Goal: Task Accomplishment & Management: Manage account settings

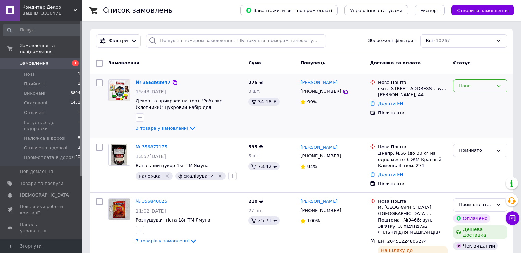
click at [480, 85] on div "Нове" at bounding box center [476, 86] width 34 height 7
click at [478, 99] on li "Прийнято" at bounding box center [479, 100] width 53 height 13
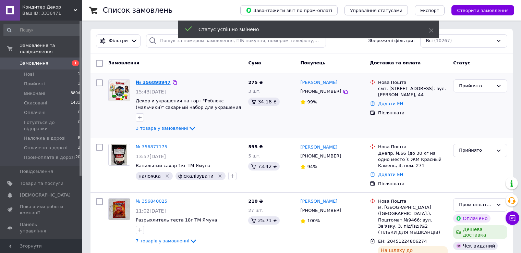
click at [157, 81] on link "№ 356898947" at bounding box center [153, 82] width 35 height 5
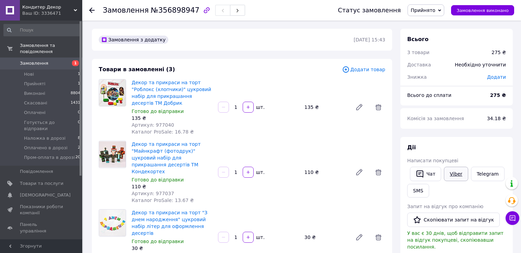
click at [450, 173] on link "Viber" at bounding box center [456, 174] width 24 height 14
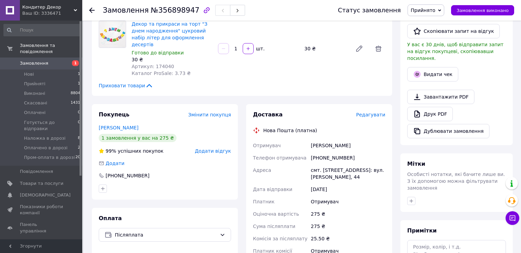
scroll to position [240, 0]
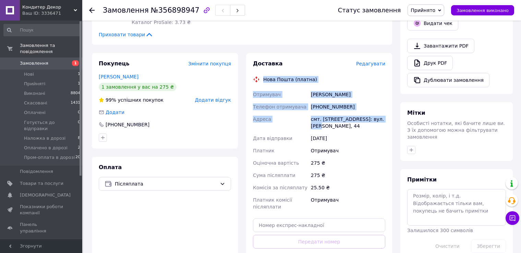
drag, startPoint x: 263, startPoint y: 58, endPoint x: 392, endPoint y: 101, distance: 135.4
click at [392, 101] on div "Доставка Редагувати Нова Пошта (платна) Отримувач Сапа Назарій Телефон отримува…" at bounding box center [319, 169] width 154 height 233
copy div "Нова Пошта (платна) Отримувач Сапа Назарій Телефон отримувача +380985888558 Адр…"
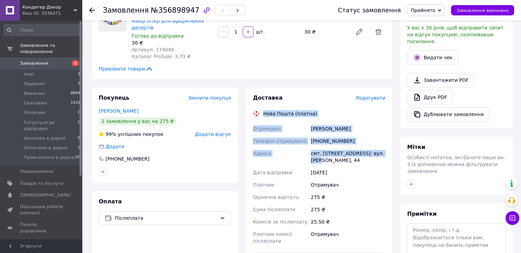
scroll to position [319, 0]
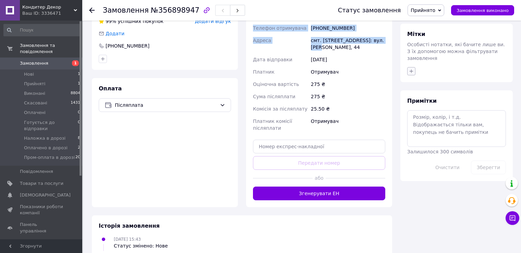
click at [411, 69] on icon "button" at bounding box center [410, 71] width 5 height 5
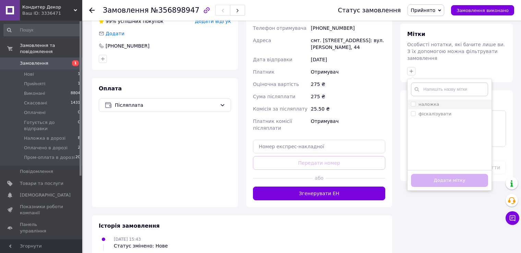
click at [414, 102] on input "наложка" at bounding box center [413, 104] width 4 height 4
checkbox input "true"
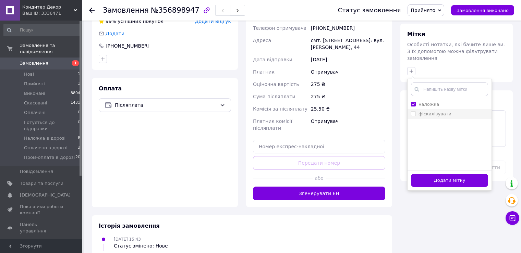
click at [413, 111] on input "фіскалізувати" at bounding box center [413, 113] width 4 height 4
checkbox input "true"
click at [437, 174] on button "Додати мітку" at bounding box center [449, 180] width 77 height 13
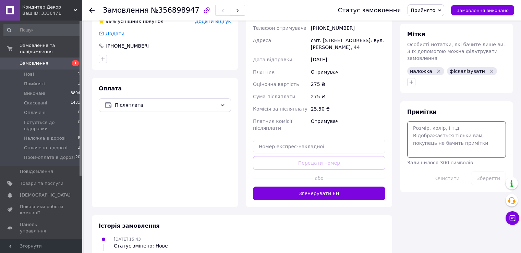
click at [435, 121] on textarea at bounding box center [456, 139] width 99 height 36
type textarea "збирати"
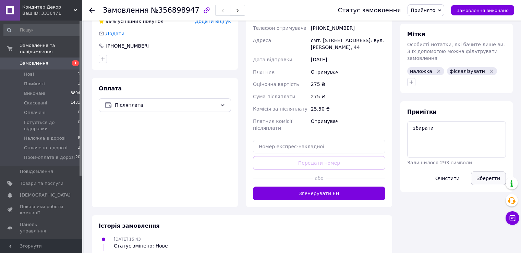
click at [488, 172] on button "Зберегти" at bounding box center [488, 179] width 35 height 14
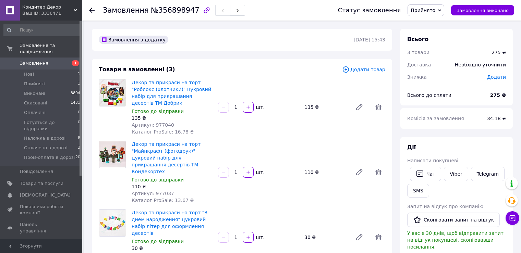
scroll to position [0, 0]
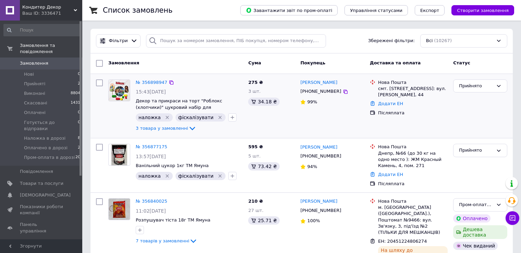
click at [158, 130] on span "3 товара у замовленні" at bounding box center [162, 128] width 52 height 5
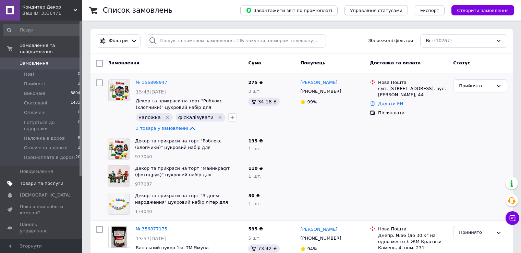
click at [55, 181] on span "Товари та послуги" at bounding box center [42, 184] width 44 height 6
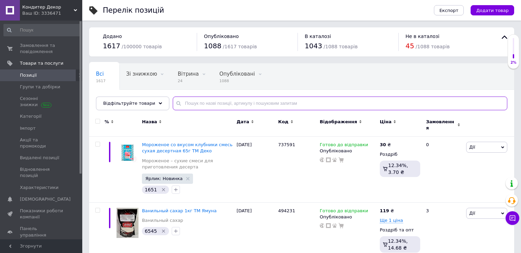
click at [244, 105] on input "text" at bounding box center [340, 104] width 334 height 14
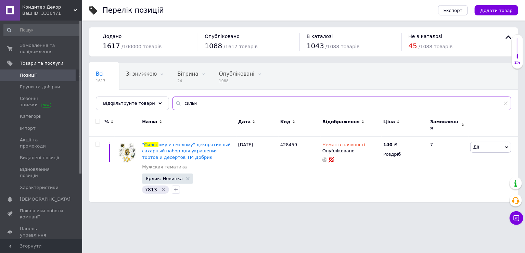
type input "сильн"
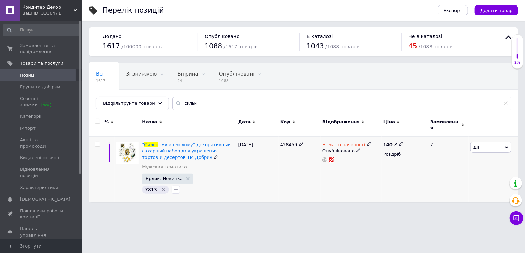
drag, startPoint x: 398, startPoint y: 137, endPoint x: 403, endPoint y: 147, distance: 10.7
click at [399, 142] on span at bounding box center [401, 144] width 4 height 5
type input "145"
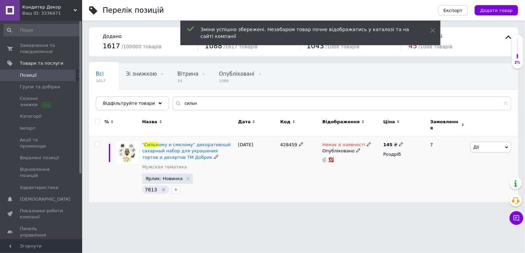
click at [367, 142] on icon at bounding box center [369, 144] width 4 height 4
click at [377, 166] on li "Готово до відправки" at bounding box center [405, 169] width 65 height 10
click at [343, 172] on div "Немає в наявності Наявність [PERSON_NAME] до відправки В наявності Немає в наяв…" at bounding box center [351, 170] width 61 height 66
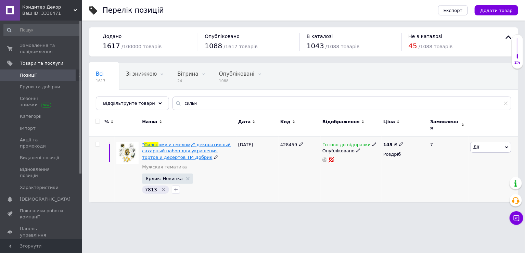
click at [198, 142] on span "ому и смелому" декоративный сахарный набор для украшения тортов и десертов ТМ Д…" at bounding box center [186, 150] width 89 height 17
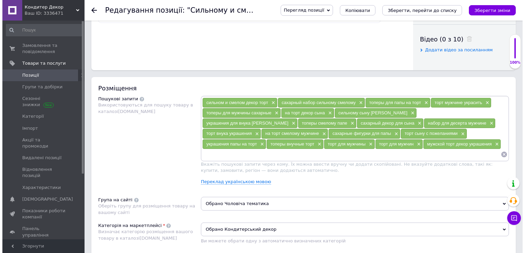
scroll to position [103, 0]
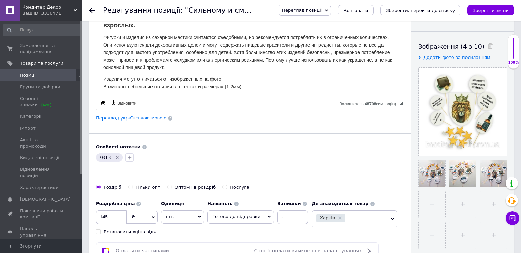
click at [144, 117] on link "Переклад українською мовою" at bounding box center [131, 117] width 70 height 5
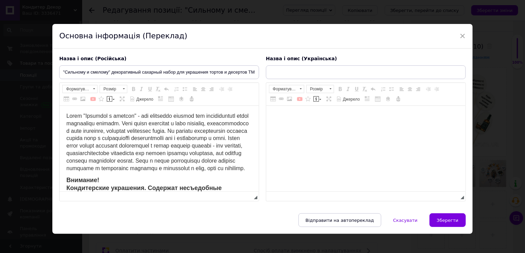
scroll to position [0, 0]
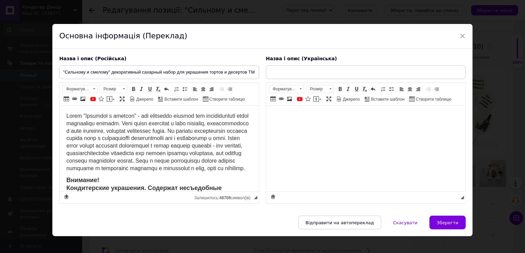
type input ""Сильному та сміливому" декоративний цукровий набір для прикрашання тортів та д…"
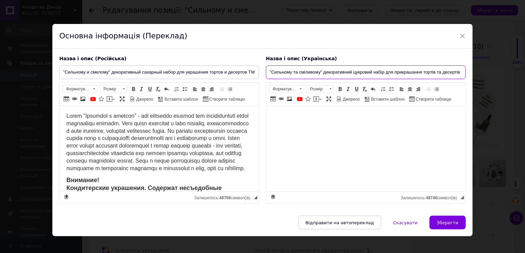
drag, startPoint x: 271, startPoint y: 71, endPoint x: 320, endPoint y: 71, distance: 49.7
click at [320, 71] on input ""Сильному та сміливому" декоративний цукровий набір для прикрашання тортів та д…" at bounding box center [366, 72] width 200 height 14
click at [463, 33] on span "×" at bounding box center [463, 36] width 6 height 12
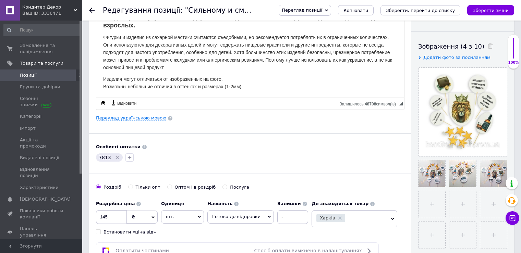
click at [127, 115] on link "Переклад українською мовою" at bounding box center [131, 117] width 70 height 5
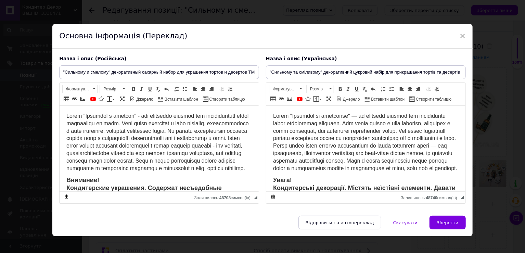
drag, startPoint x: 308, startPoint y: 63, endPoint x: 308, endPoint y: 73, distance: 9.3
click at [308, 63] on div "Назва і опис (Українська) "Сильному та сміливому" декоративний цукровий набір д…" at bounding box center [366, 130] width 207 height 156
click at [307, 75] on input ""Сильному та сміливому" декоративний цукровий набір для прикрашання тортів та д…" at bounding box center [366, 72] width 200 height 14
paste input "Декор та прикраси на торт "Сильному та сміливому" цукровий набір топерів для оф…"
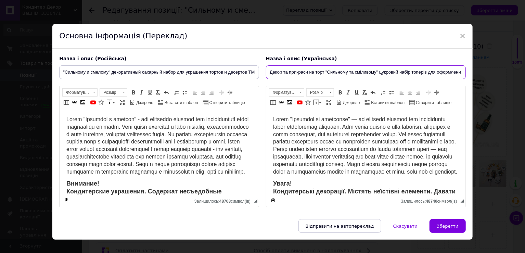
scroll to position [0, 45]
type input "Декор та прикраси на торт "Сильному та сміливому" цукровий набір топерів для оф…"
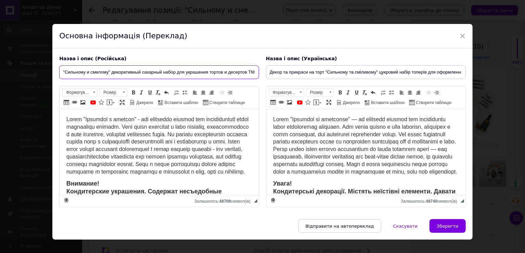
click at [164, 72] on input ""Сильному и смелому" декоративный сахарный набор для украшения тортов и десерто…" at bounding box center [159, 72] width 200 height 14
paste input "Декор и украшения на торт "Сильном и смелом" сахарный набор топеров для"
click at [125, 72] on input "Декор и украшения на торт "Сильном и смелом" сахарный набор топеров для десерто…" at bounding box center [159, 72] width 200 height 14
type input "Декор и украшения на торт "Сильному и смелому" сахарный набор топеров для оформ…"
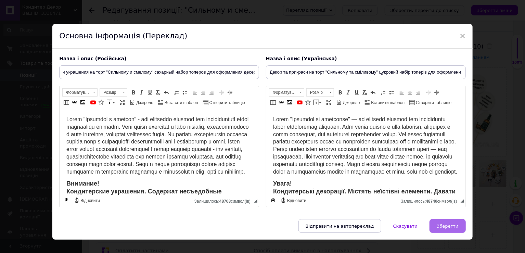
click at [446, 224] on span "Зберегти" at bounding box center [448, 226] width 22 height 5
type input "Декор и украшения на торт "Сильному и смелому" сахарный набор топеров для оформ…"
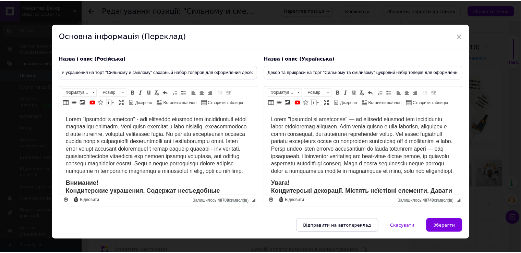
scroll to position [0, 0]
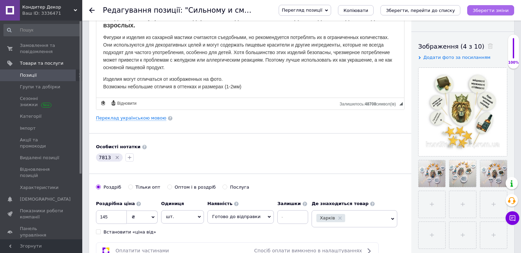
click at [500, 10] on icon "Зберегти зміни" at bounding box center [490, 10] width 36 height 5
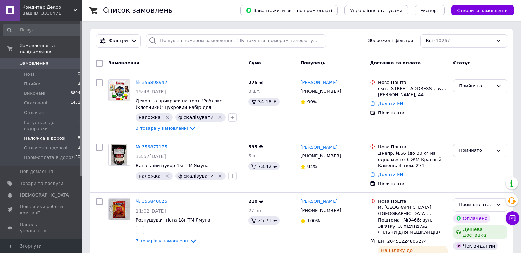
click at [47, 135] on span "Наложка в дорозі" at bounding box center [44, 138] width 41 height 6
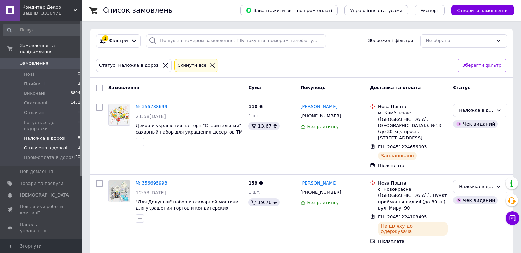
click at [56, 145] on span "Оплачено в дорозі" at bounding box center [46, 148] width 44 height 6
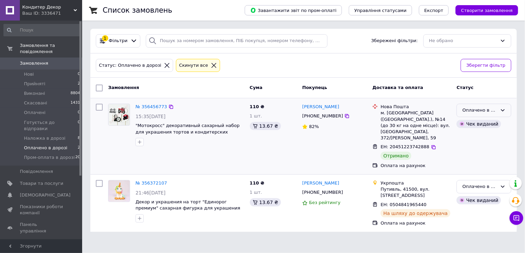
click at [461, 106] on div "Оплачено в дорозі" at bounding box center [484, 110] width 55 height 13
click at [469, 134] on li "Виконано" at bounding box center [484, 137] width 54 height 13
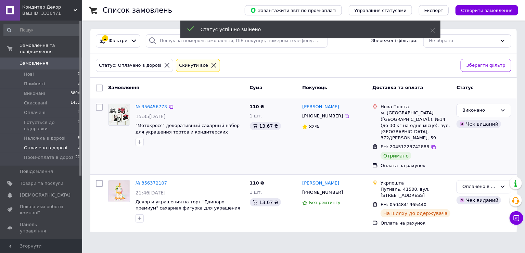
click at [65, 60] on span "0" at bounding box center [72, 63] width 19 height 6
